Goal: Use online tool/utility: Utilize a website feature to perform a specific function

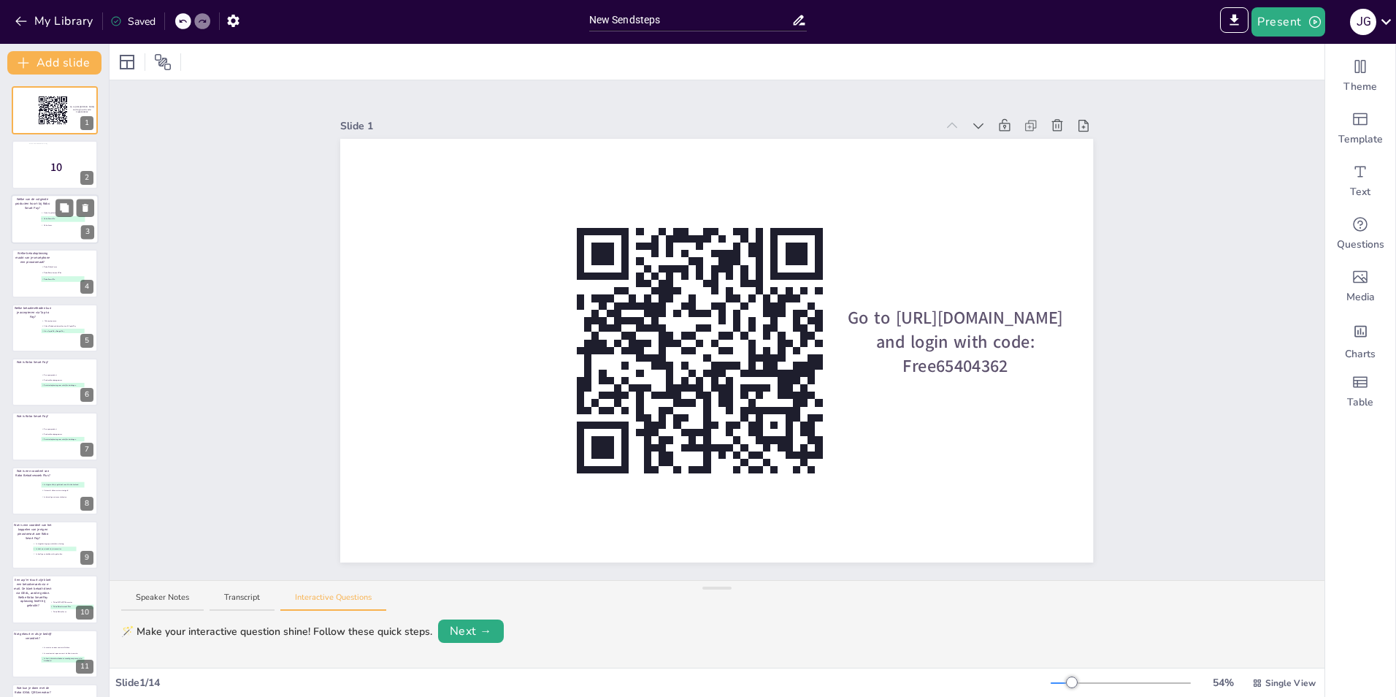
click at [34, 224] on div at bounding box center [55, 219] width 88 height 50
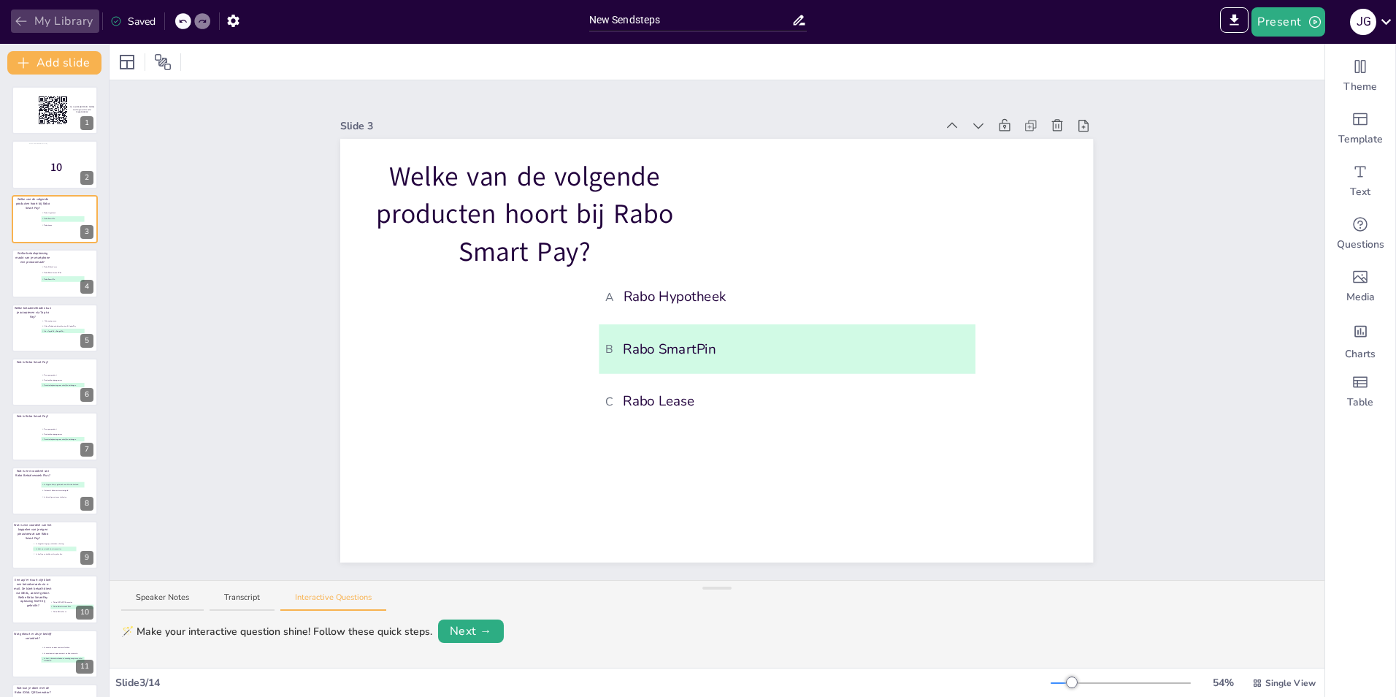
click at [31, 28] on button "My Library" at bounding box center [55, 20] width 88 height 23
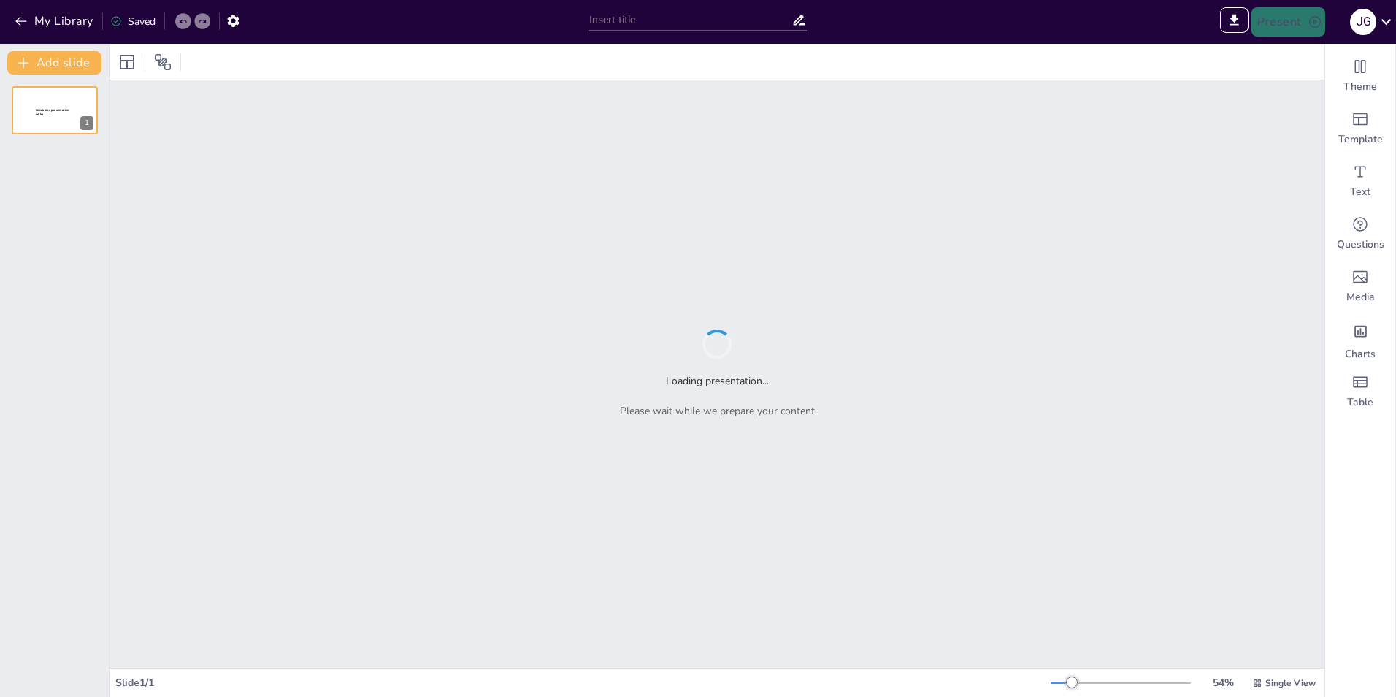
type input "Sendsteps presentation"
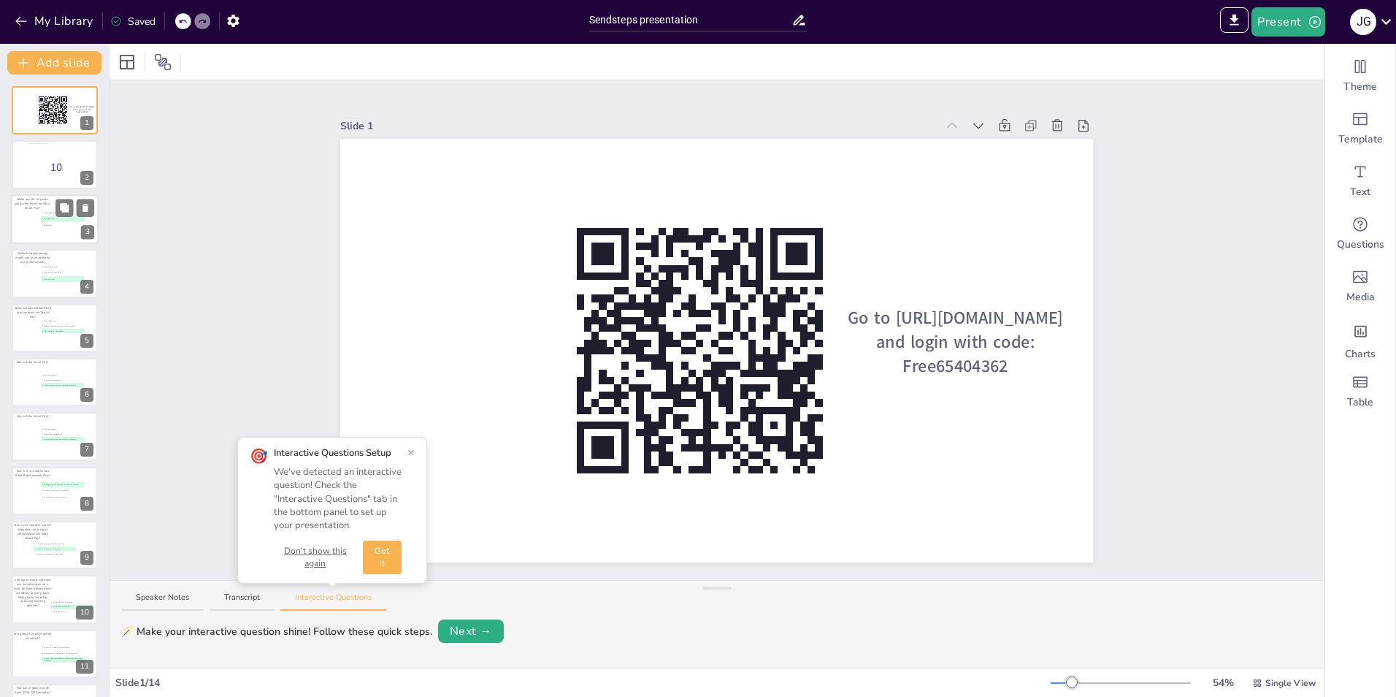
click at [48, 225] on span "C Rabo Lease" at bounding box center [63, 224] width 42 height 2
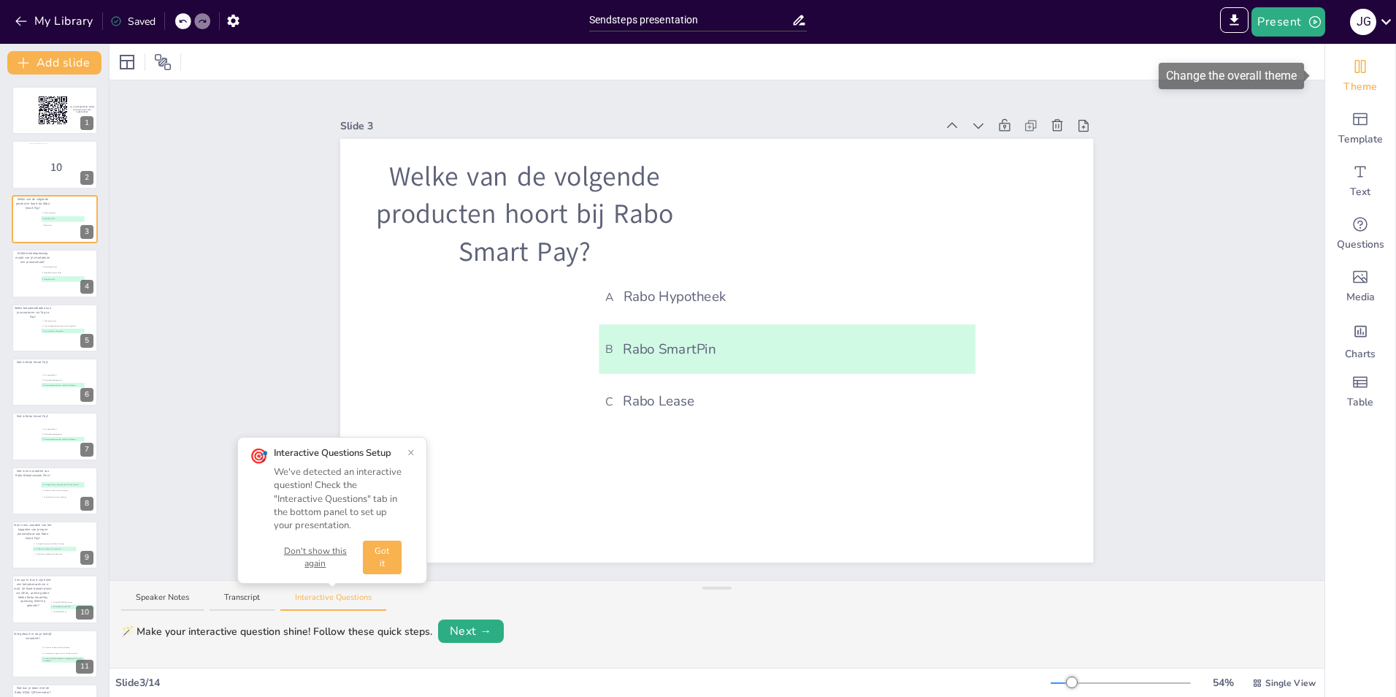
click at [1362, 81] on span "Theme" at bounding box center [1360, 87] width 34 height 15
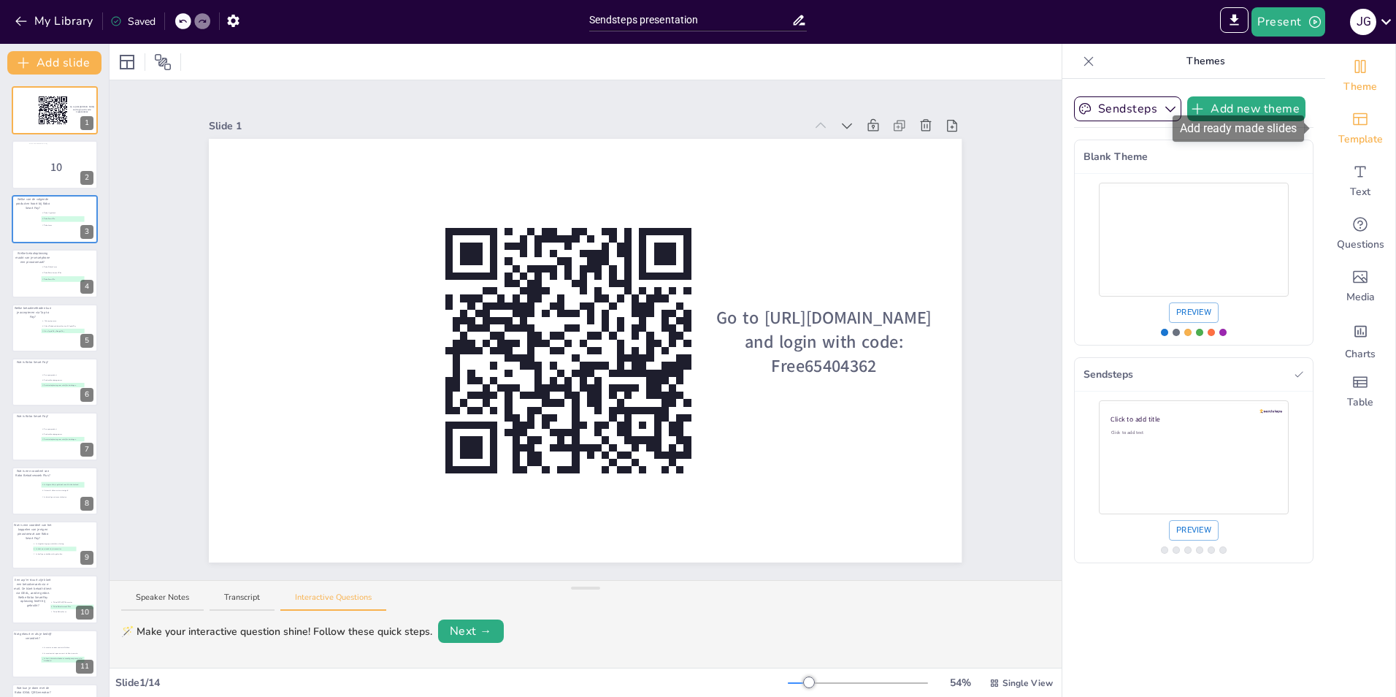
click at [1346, 134] on span "Template" at bounding box center [1360, 139] width 45 height 15
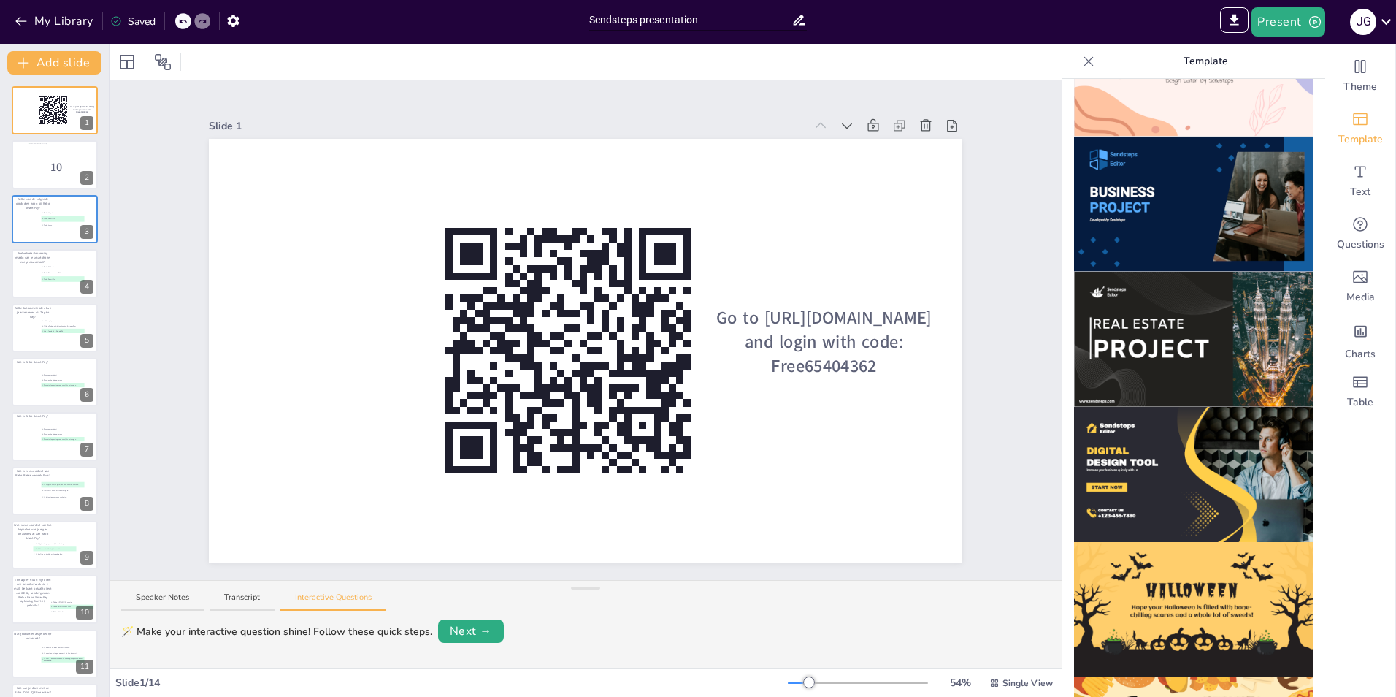
scroll to position [1237, 0]
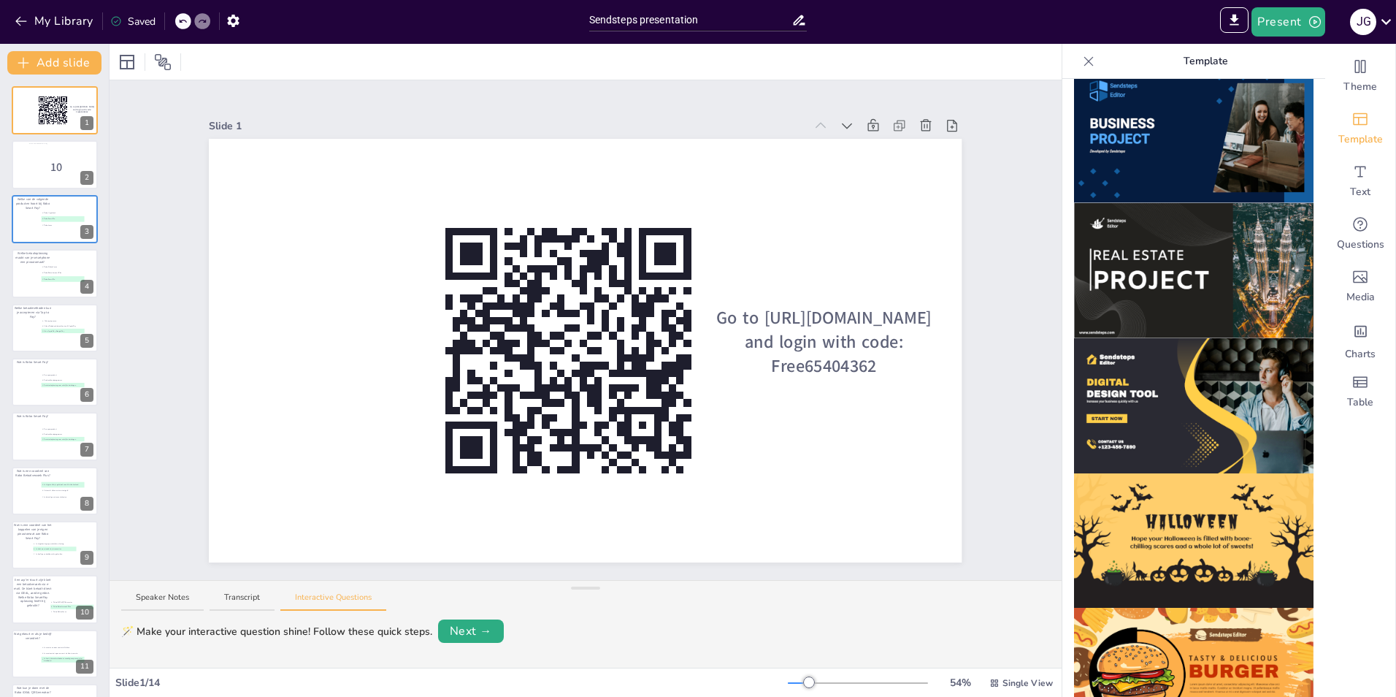
click at [1179, 399] on img at bounding box center [1193, 405] width 239 height 135
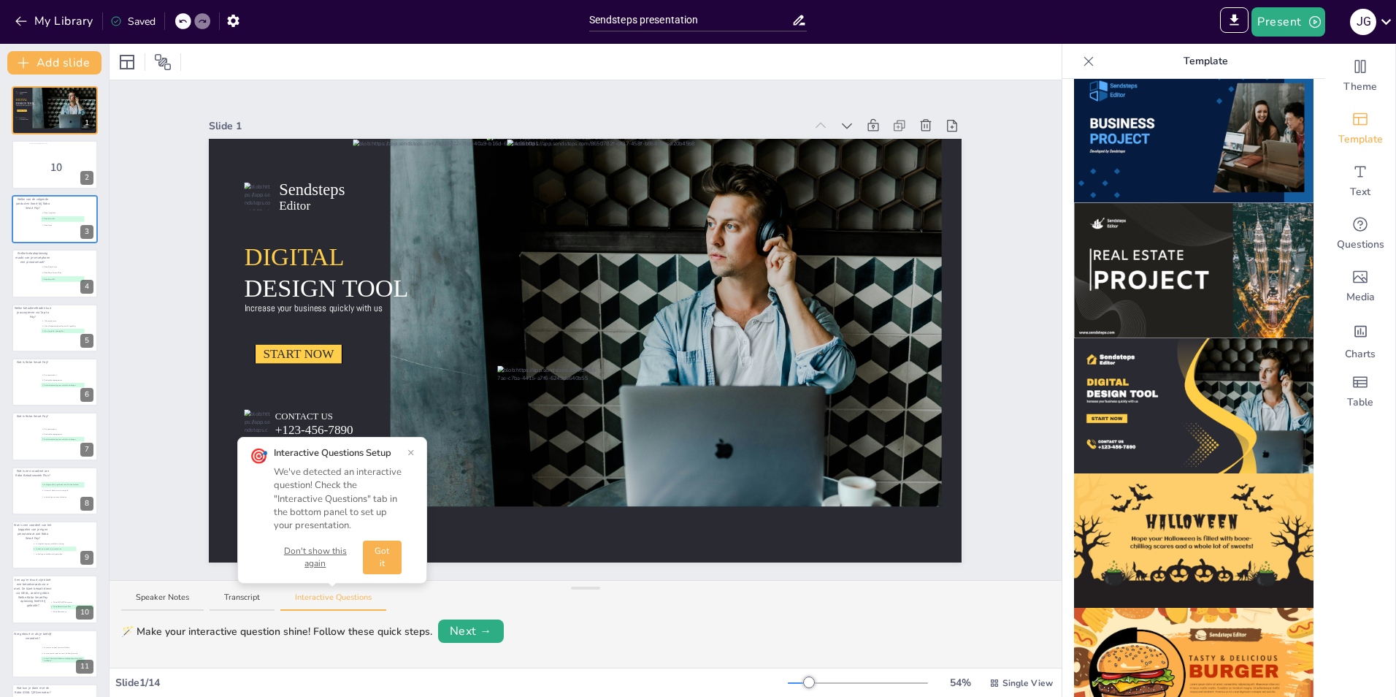
click at [390, 98] on div "Slide 1 Sendsteps Editor DIGITAL DESIGN TOOL Increase your business quickly wit…" at bounding box center [585, 330] width 753 height 464
click at [55, 166] on div at bounding box center [54, 161] width 53 height 39
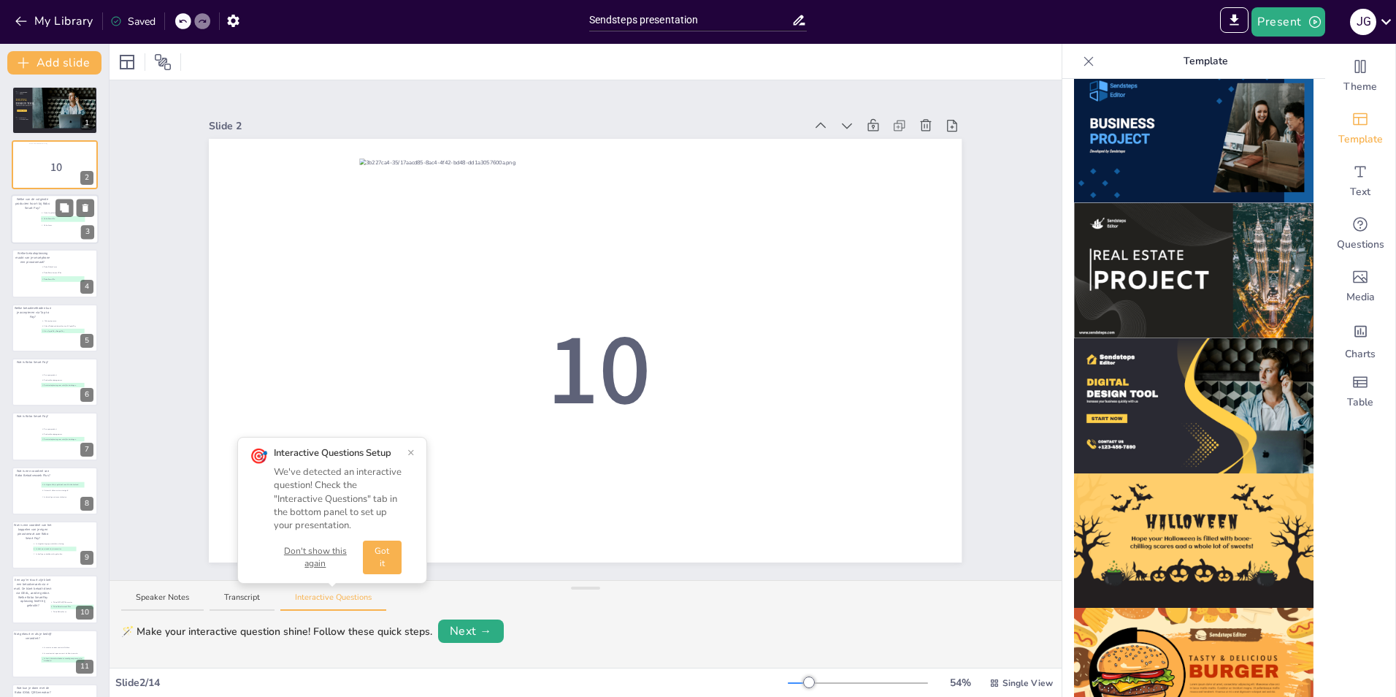
click at [42, 215] on li "A Rabo Hypotheek" at bounding box center [63, 213] width 44 height 6
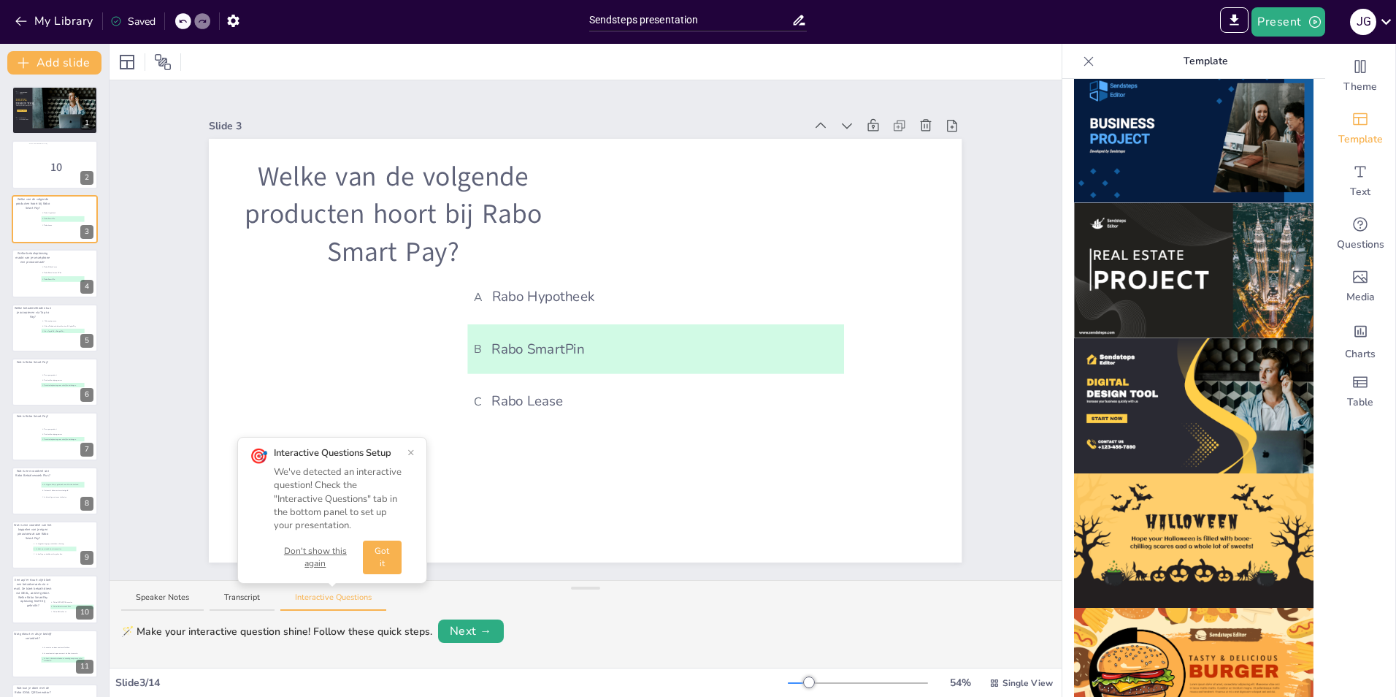
click at [1125, 341] on img at bounding box center [1193, 405] width 239 height 135
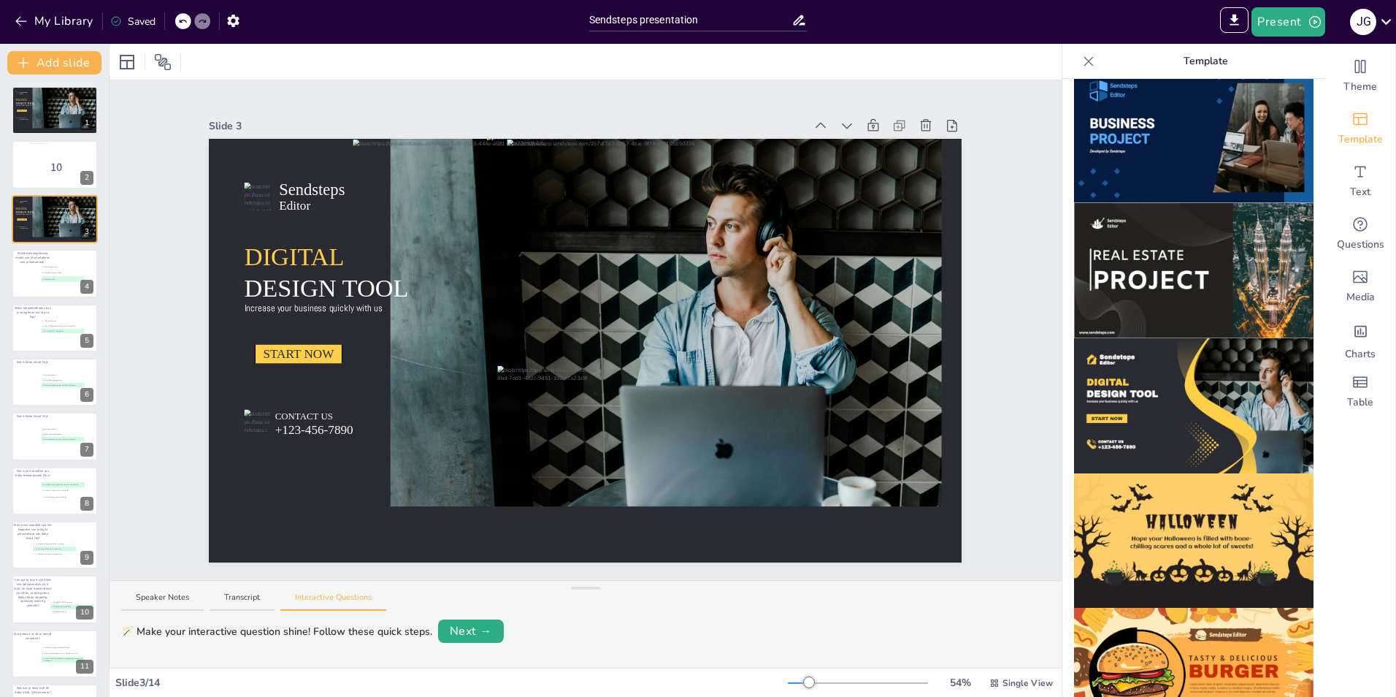
click at [185, 23] on icon at bounding box center [182, 21] width 9 height 9
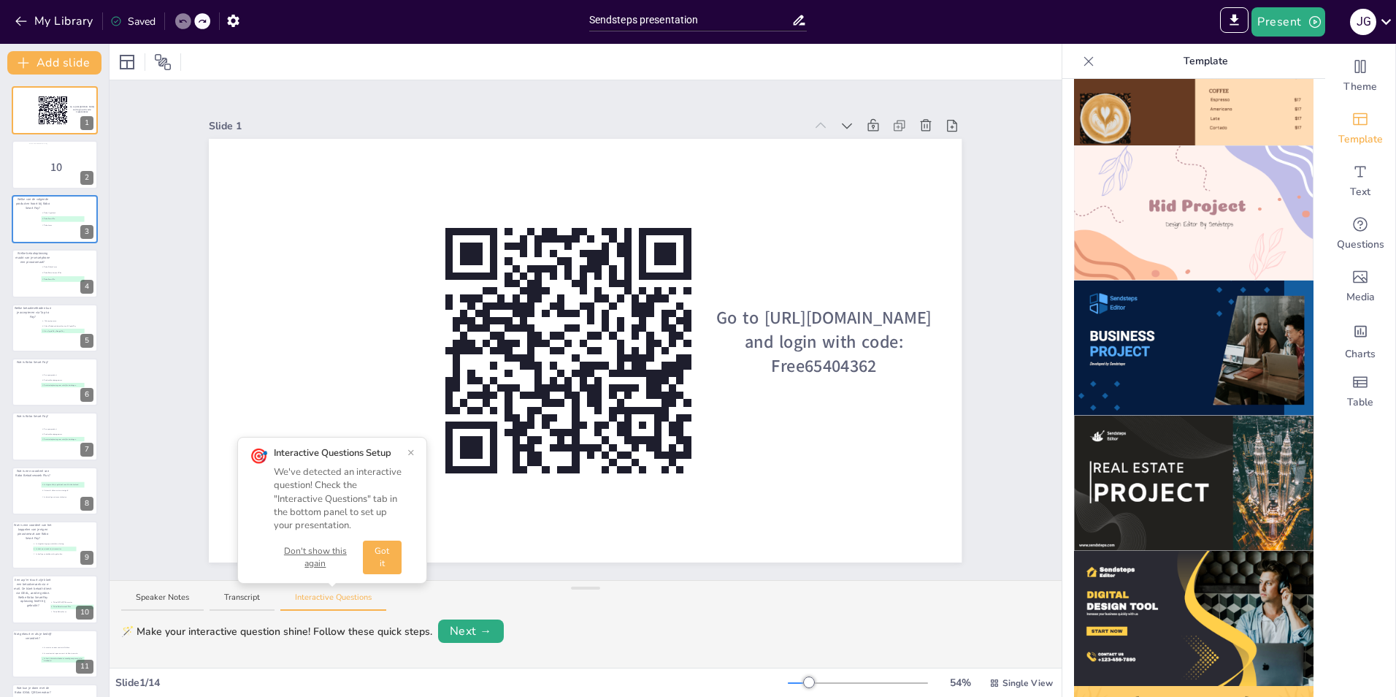
scroll to position [1018, 0]
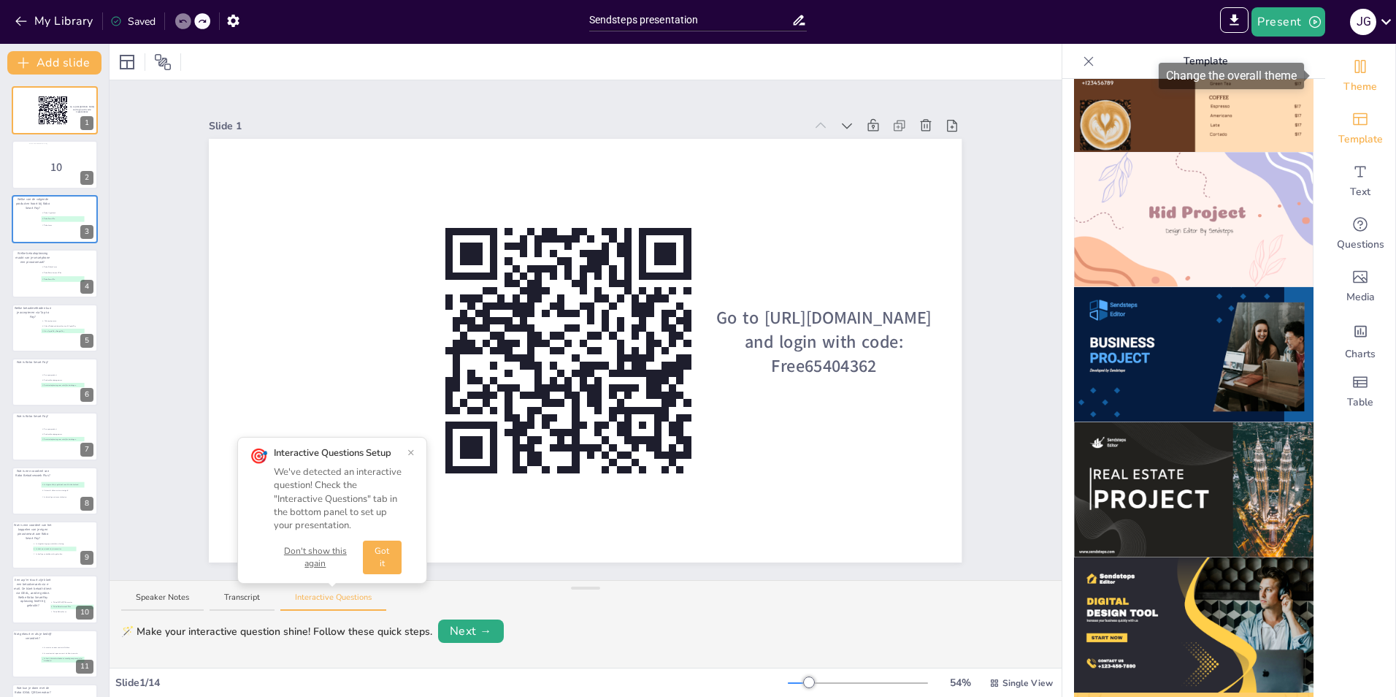
click at [1344, 95] on div "Theme" at bounding box center [1360, 76] width 70 height 53
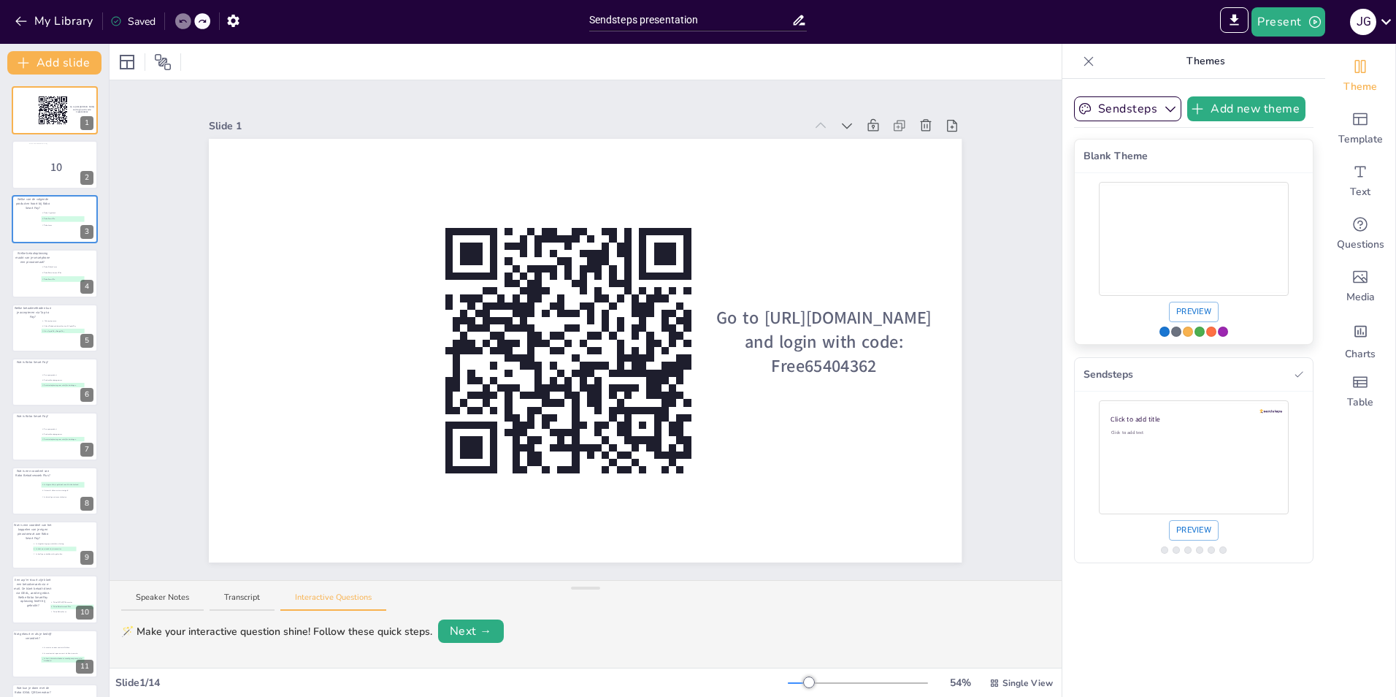
click at [1183, 332] on div "Use theme Blank Theme" at bounding box center [1188, 331] width 10 height 10
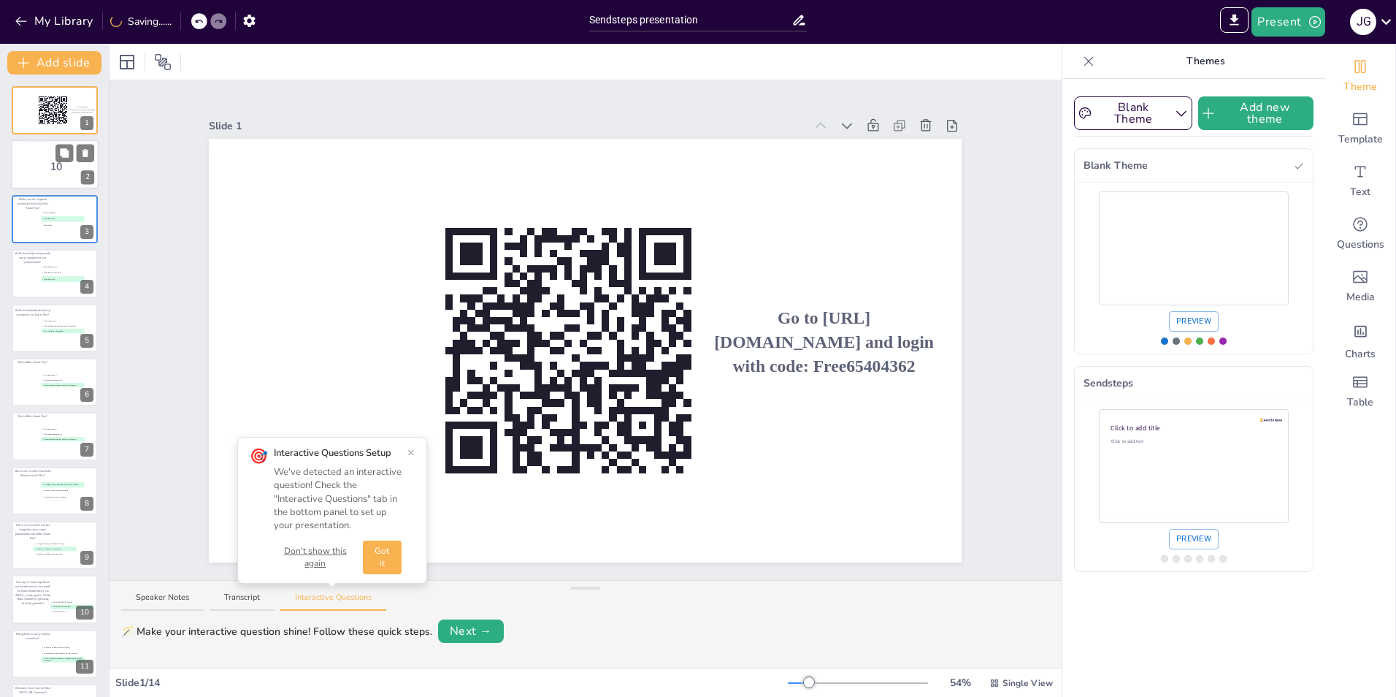
click at [41, 171] on div at bounding box center [54, 161] width 53 height 39
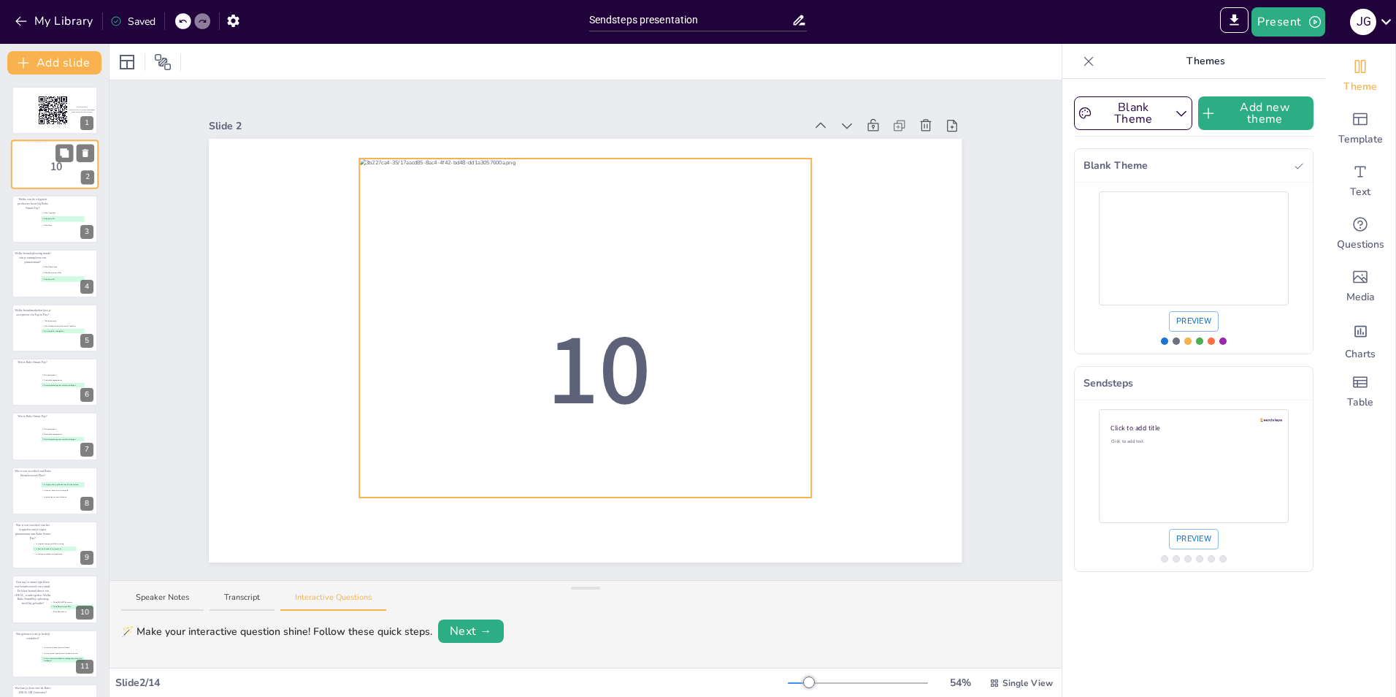
click at [40, 173] on div at bounding box center [54, 161] width 53 height 39
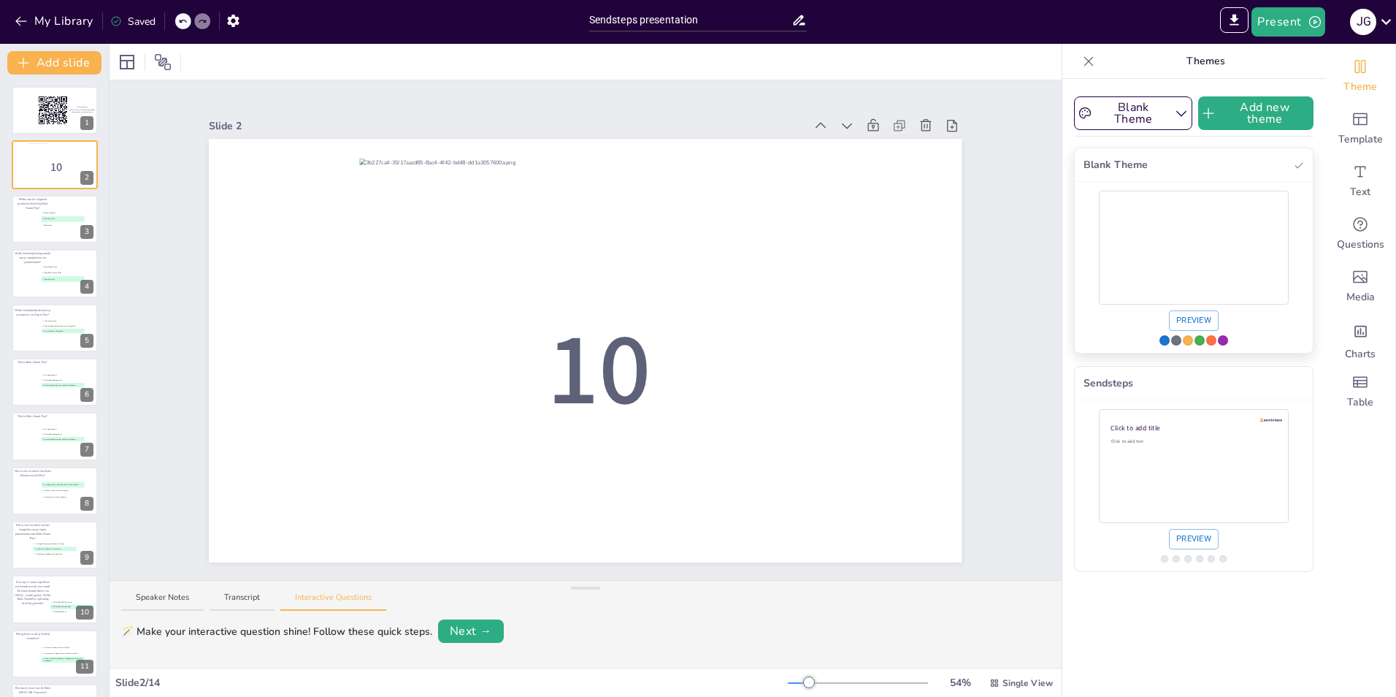
click at [1159, 342] on div "Use theme Blank Theme" at bounding box center [1164, 340] width 10 height 10
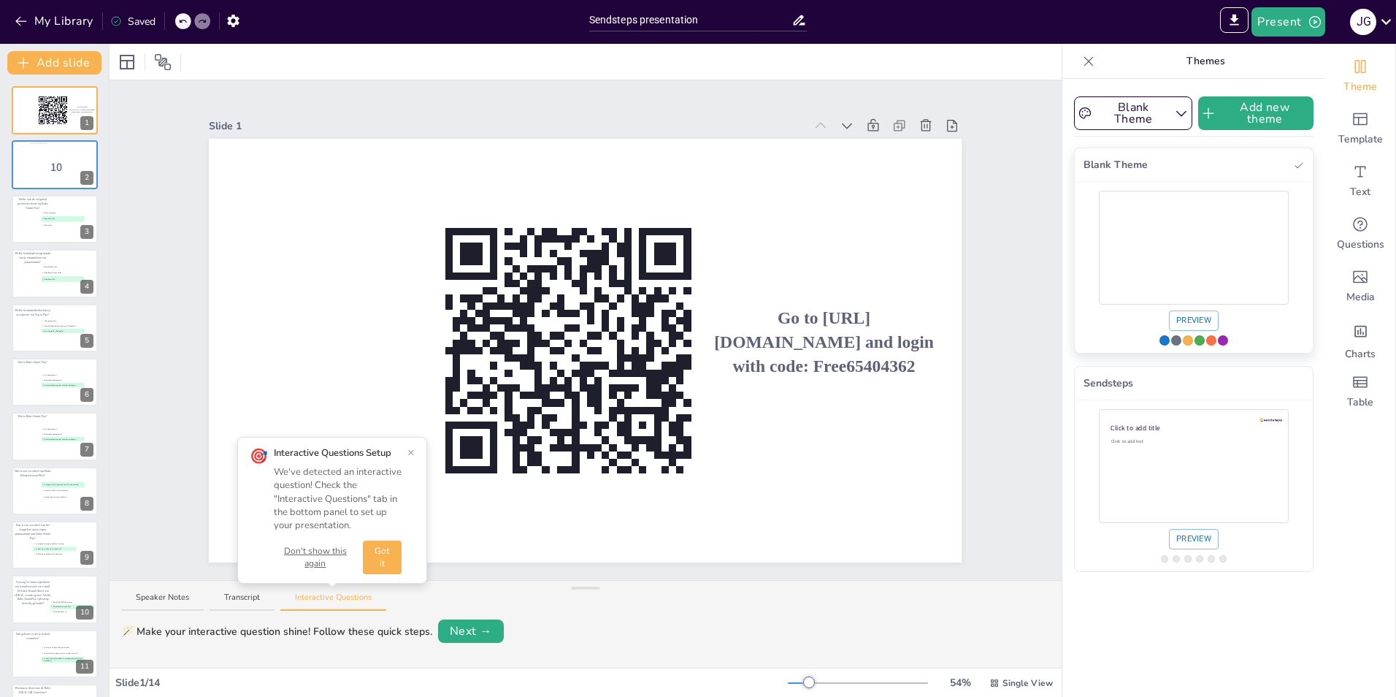
click at [1159, 344] on div "Use theme Blank Theme" at bounding box center [1164, 340] width 10 height 10
click at [34, 159] on div at bounding box center [54, 161] width 53 height 39
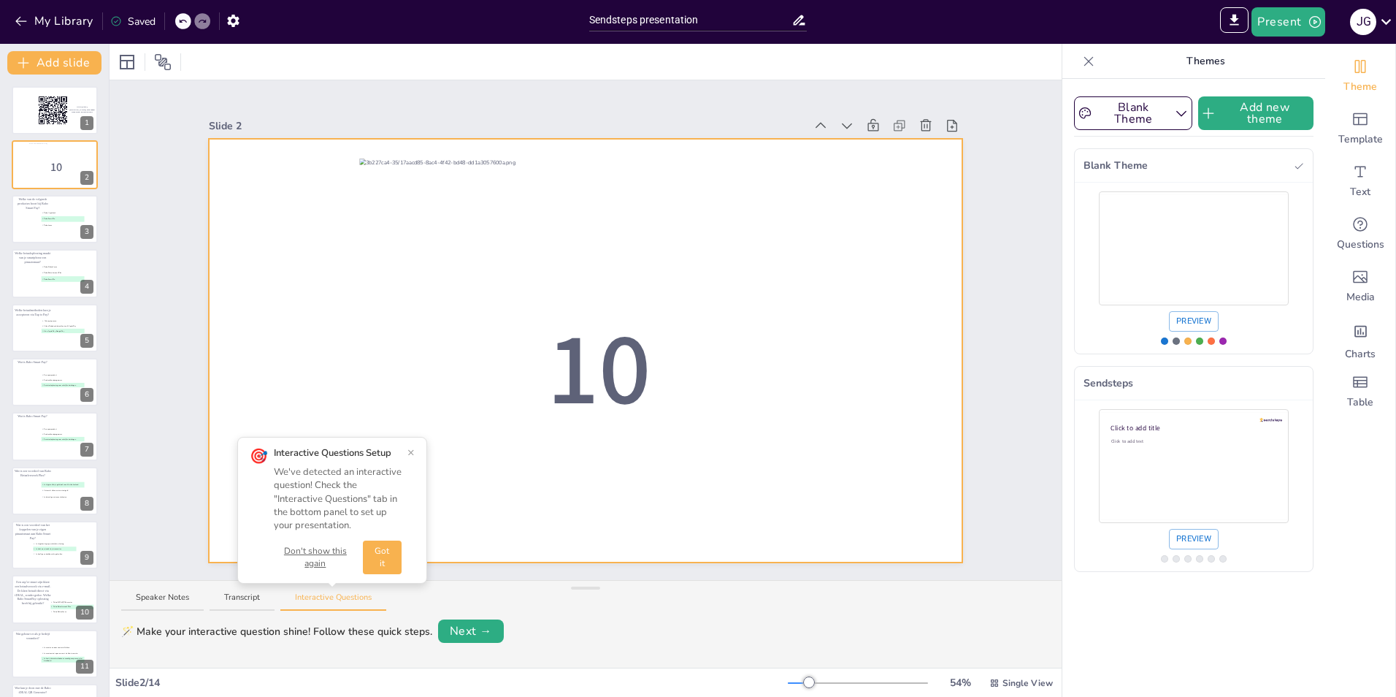
click at [887, 294] on div at bounding box center [585, 350] width 753 height 423
click at [1174, 119] on icon "button" at bounding box center [1181, 113] width 15 height 15
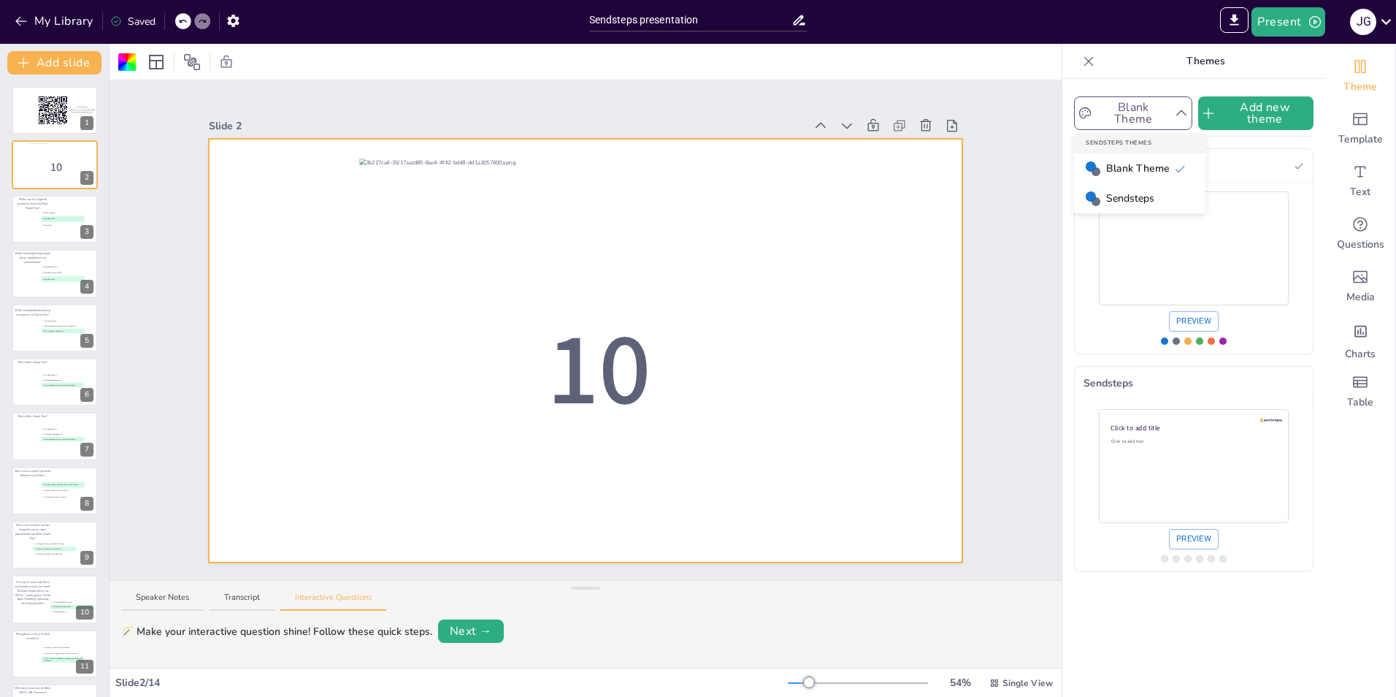
click at [1136, 202] on span "Sendsteps" at bounding box center [1130, 198] width 48 height 15
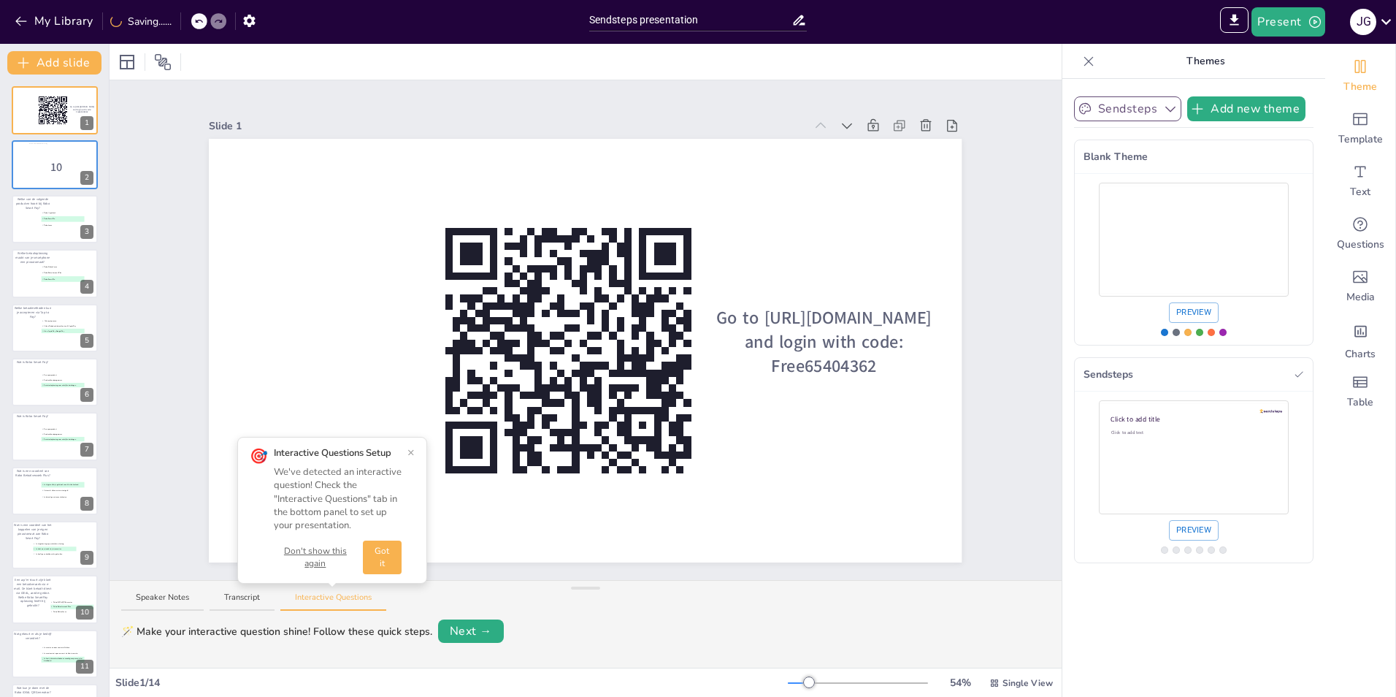
click at [375, 559] on button "Got it" at bounding box center [382, 557] width 39 height 34
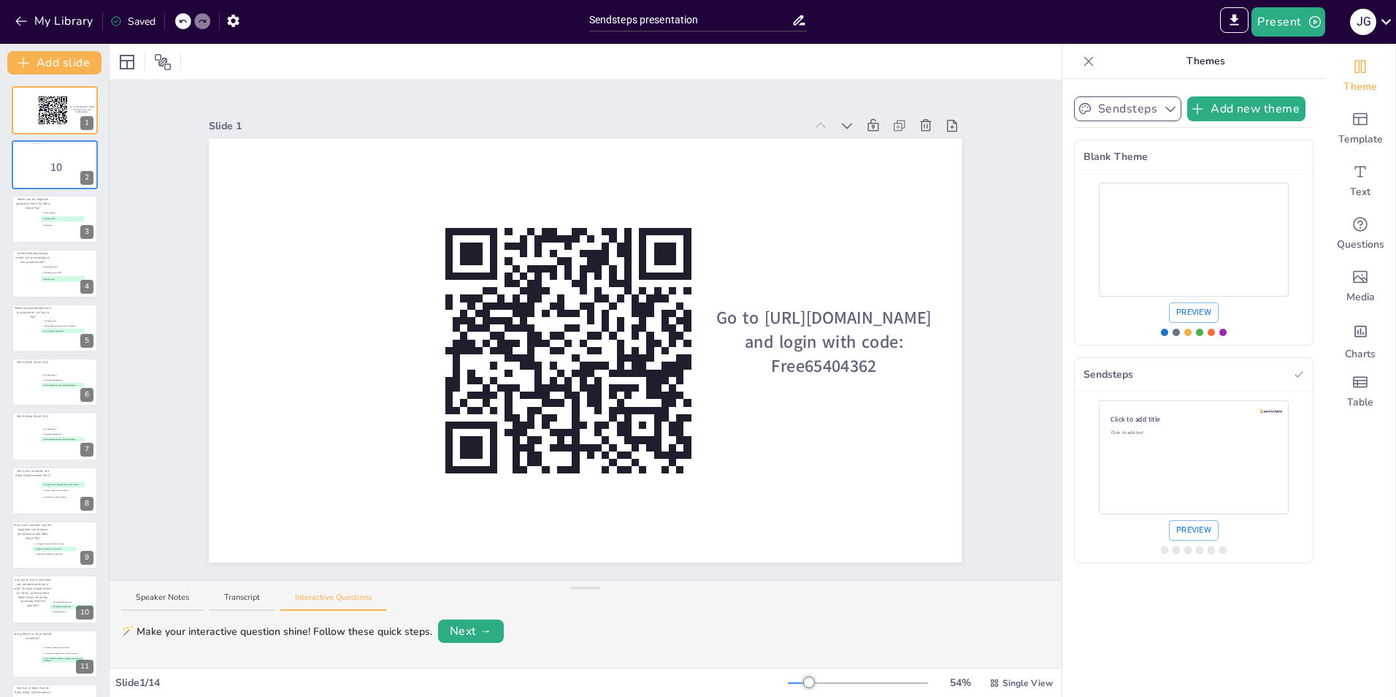
click at [1132, 109] on button "Sendsteps" at bounding box center [1127, 108] width 107 height 25
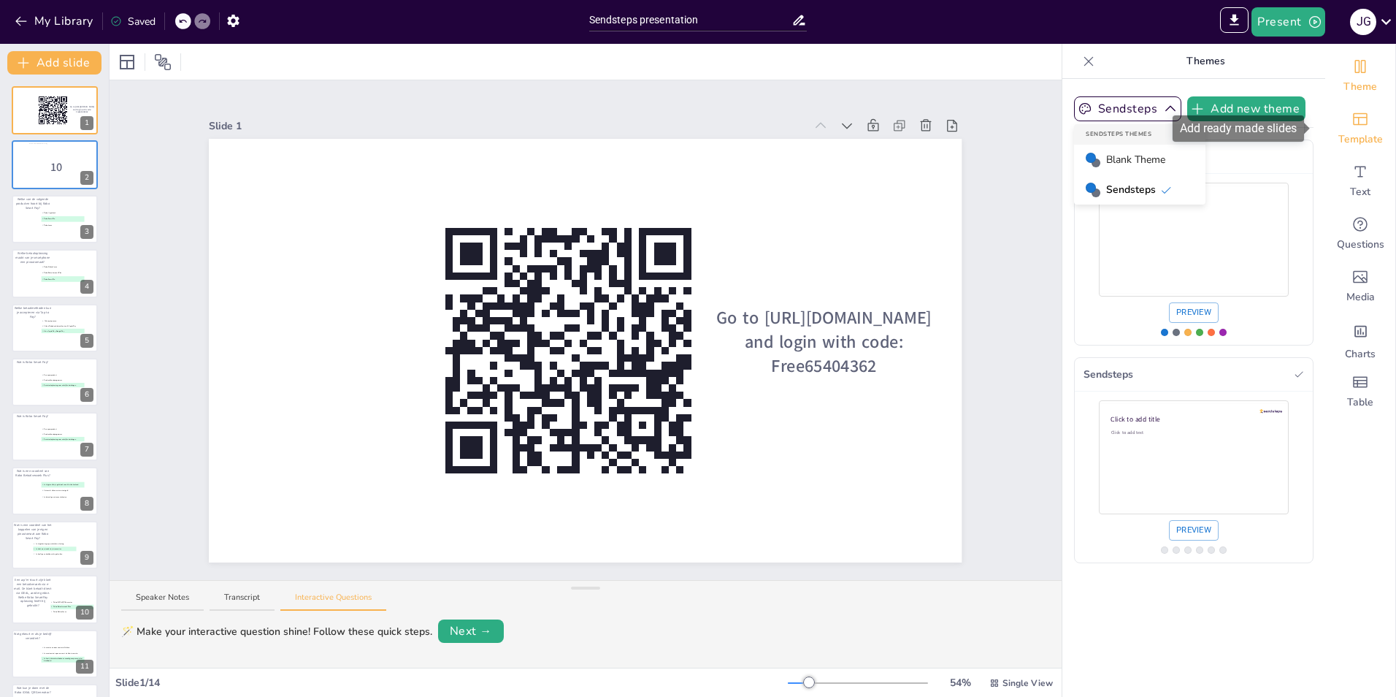
click at [1343, 140] on span "Template" at bounding box center [1360, 139] width 45 height 15
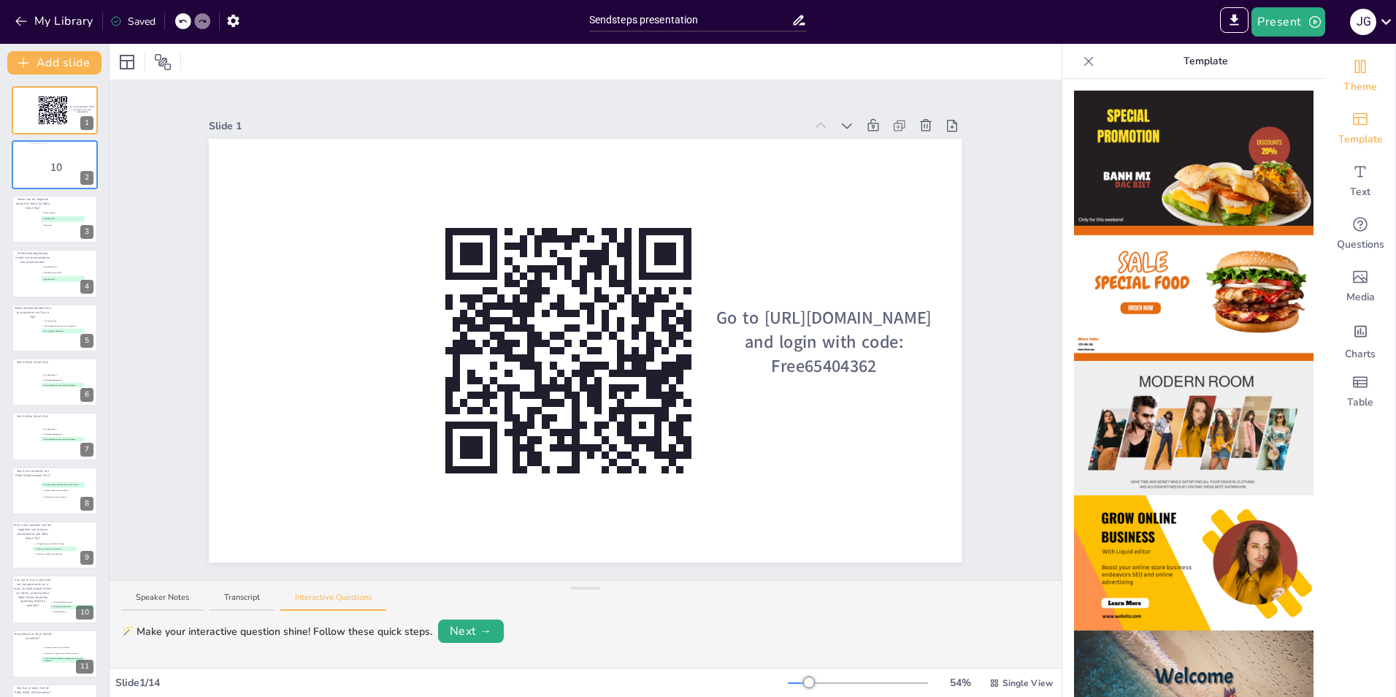
click at [1346, 83] on span "Theme" at bounding box center [1360, 87] width 34 height 15
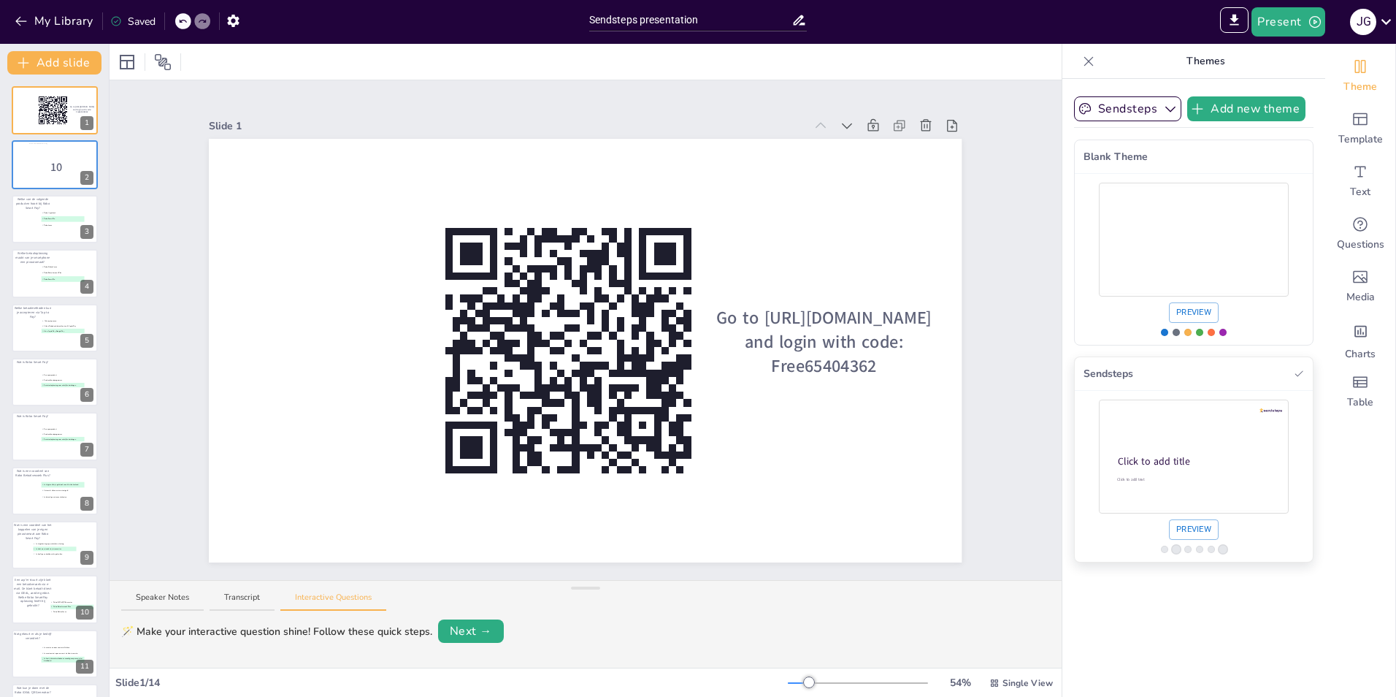
click at [1217, 448] on div "Use theme Sendsteps" at bounding box center [1194, 456] width 190 height 107
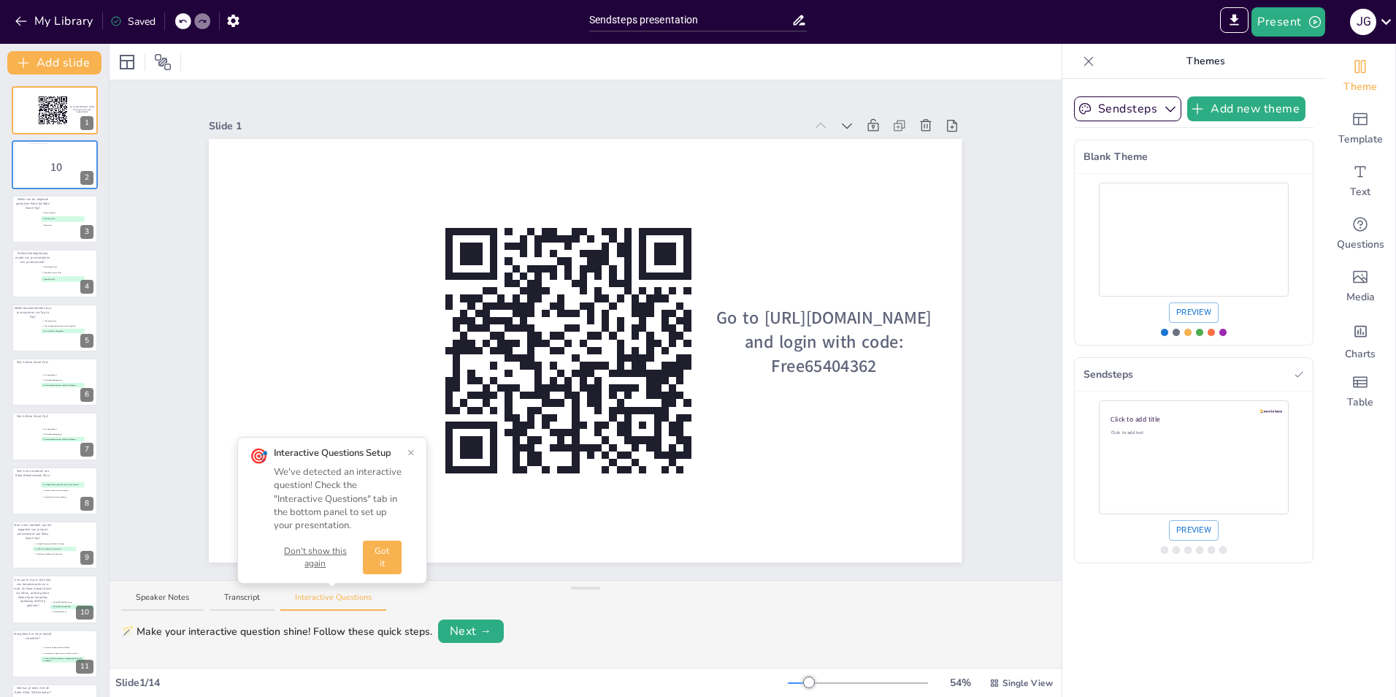
click at [388, 559] on button "Got it" at bounding box center [382, 557] width 39 height 34
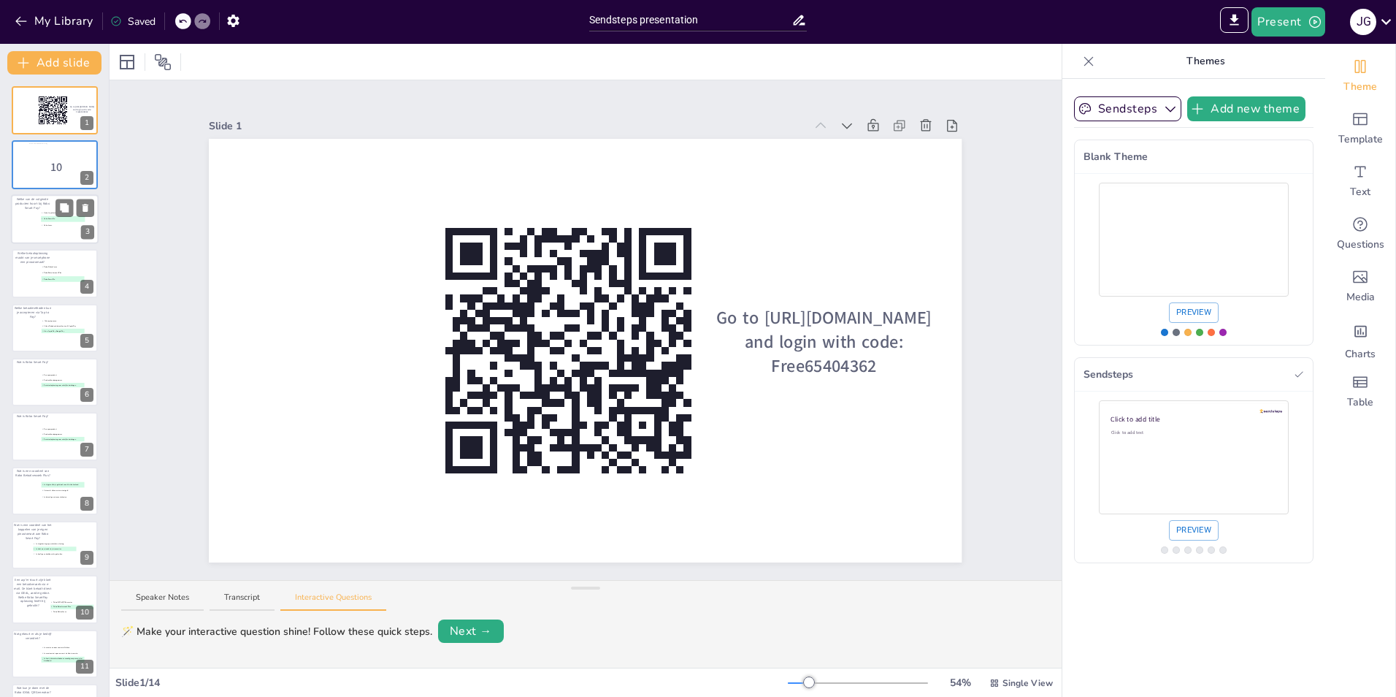
click at [42, 200] on p "Welke van de volgende producten hoort bij Rabo Smart Pay?" at bounding box center [32, 202] width 39 height 13
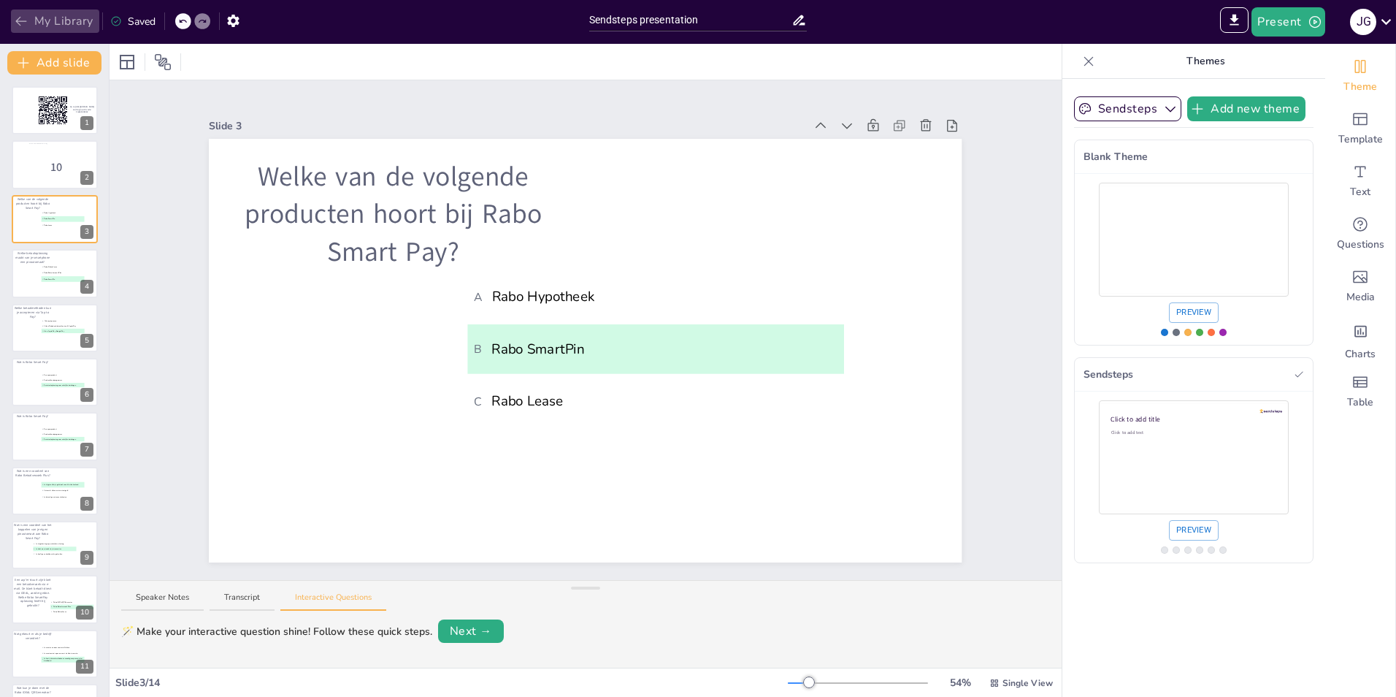
click at [20, 22] on icon "button" at bounding box center [21, 21] width 15 height 15
